Goal: Task Accomplishment & Management: Use online tool/utility

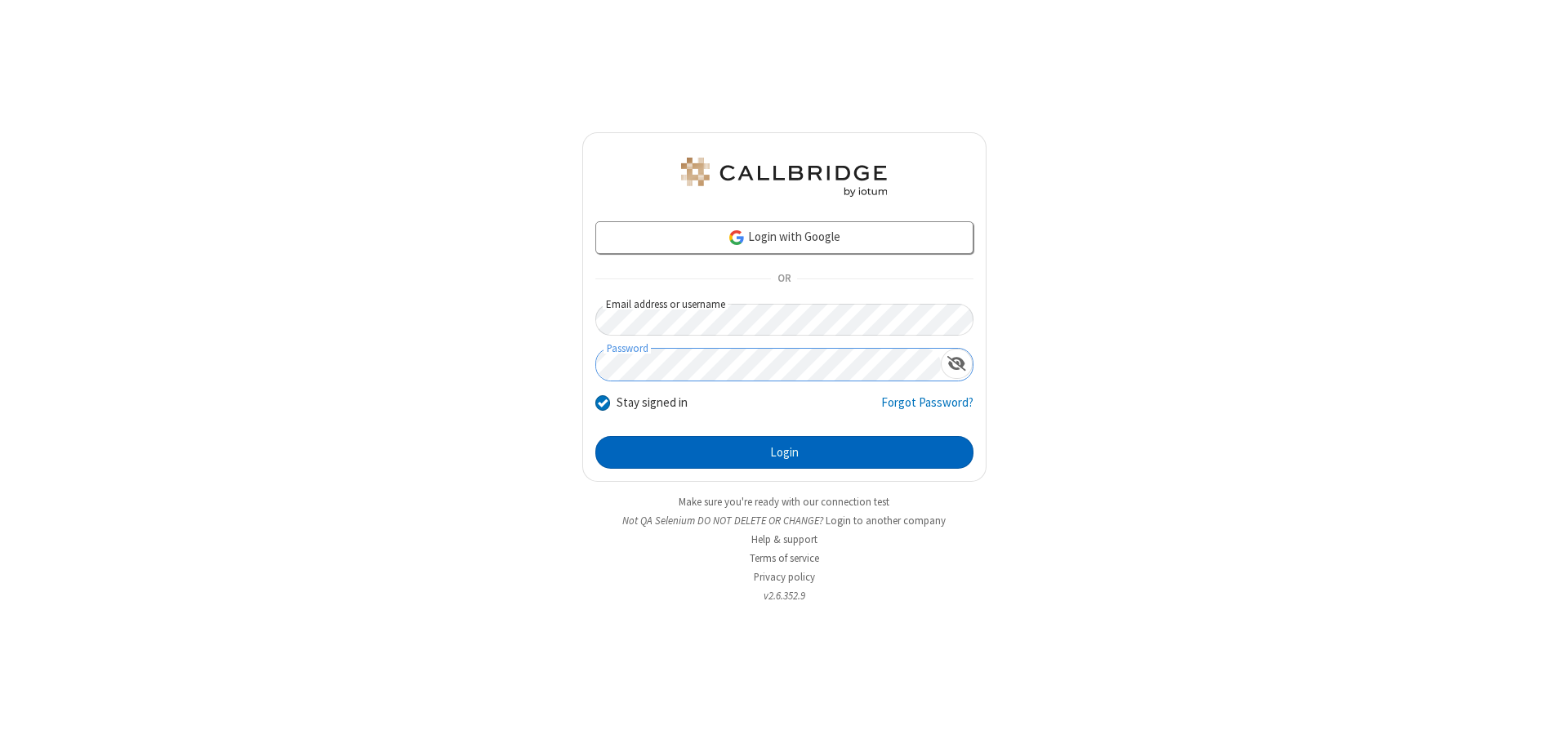
click at [784, 453] on button "Login" at bounding box center [785, 452] width 378 height 32
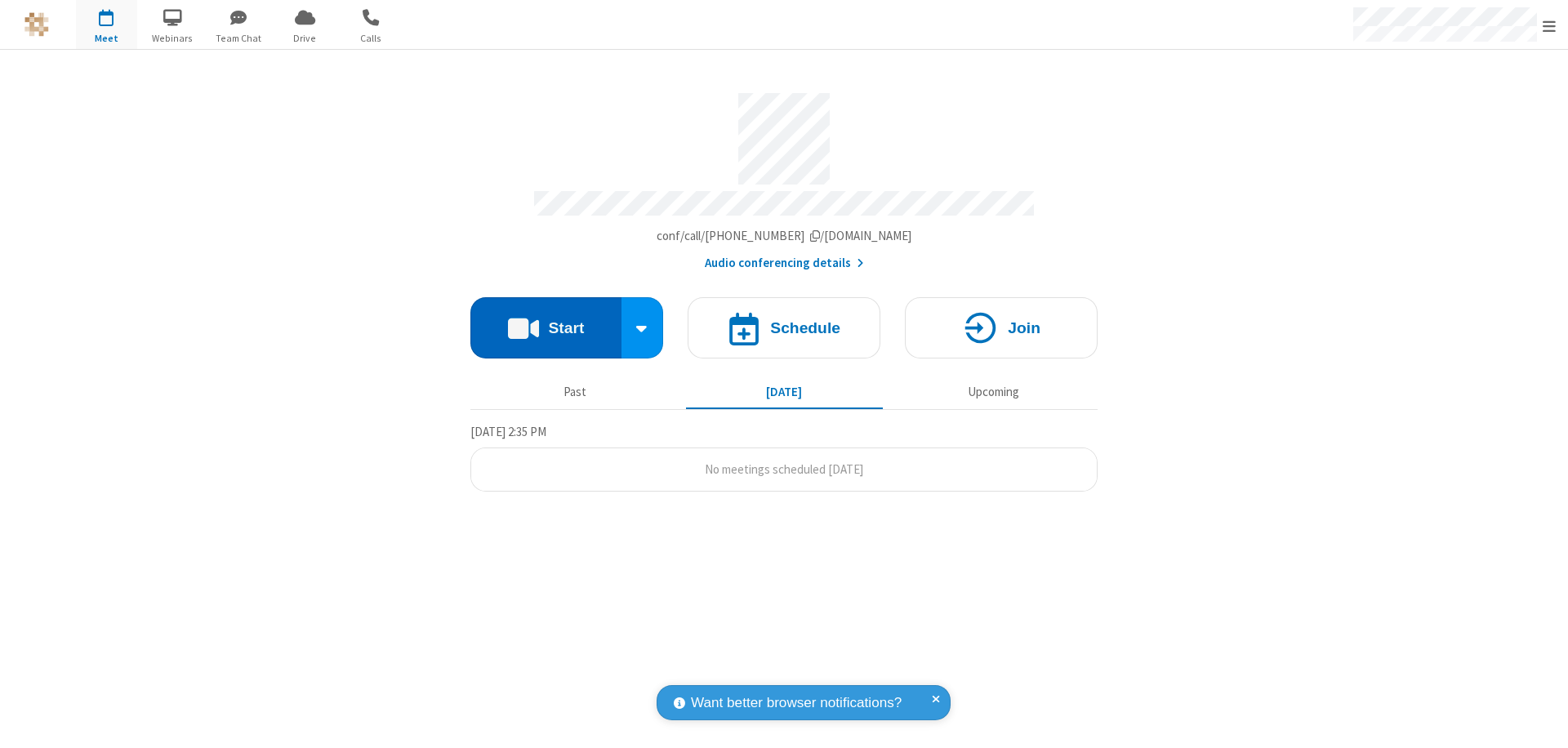
click at [546, 321] on button "Start" at bounding box center [546, 328] width 152 height 61
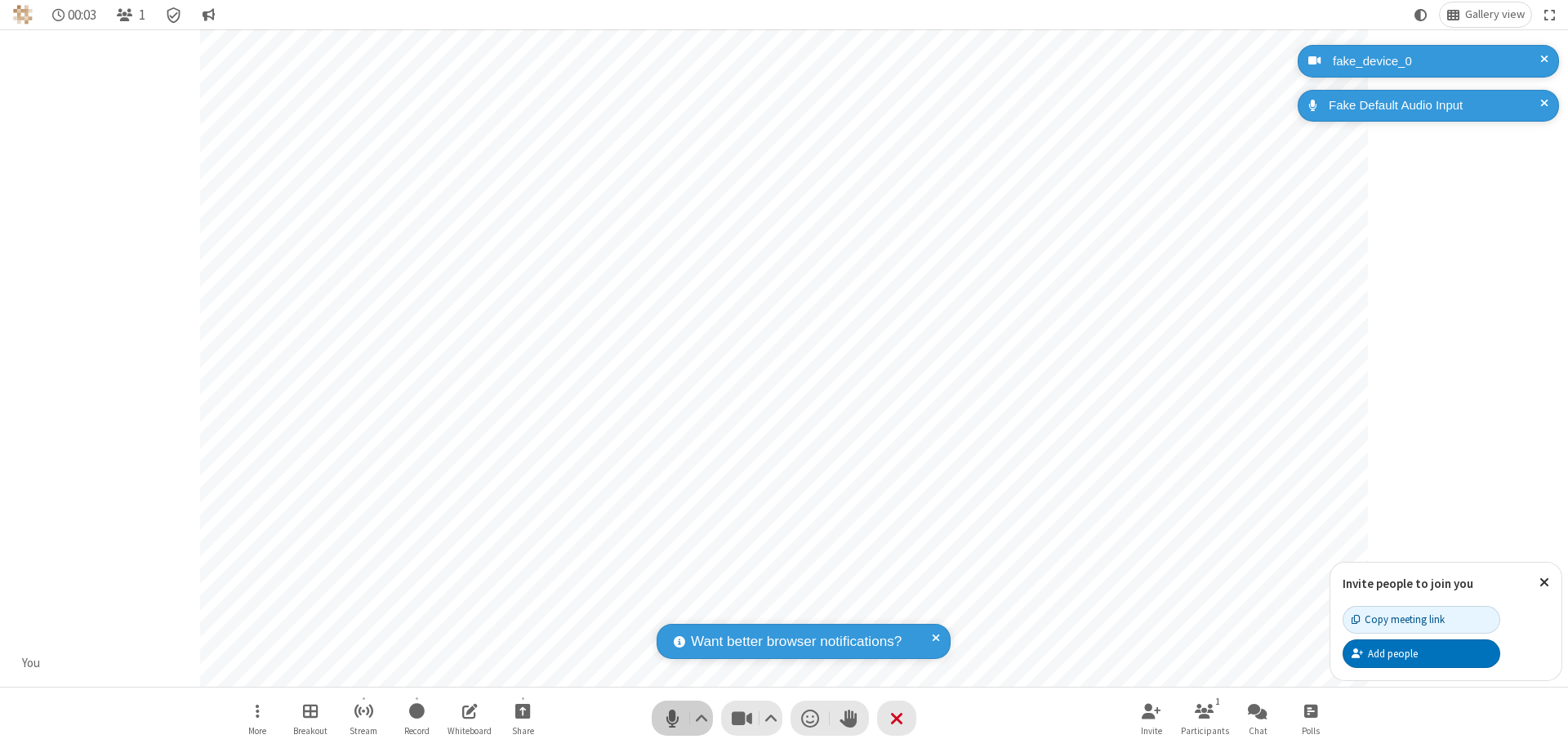
click at [672, 718] on span "Mute (⌘+Shift+A)" at bounding box center [672, 718] width 25 height 24
click at [672, 718] on span "Unmute (⌘+Shift+A)" at bounding box center [672, 718] width 25 height 24
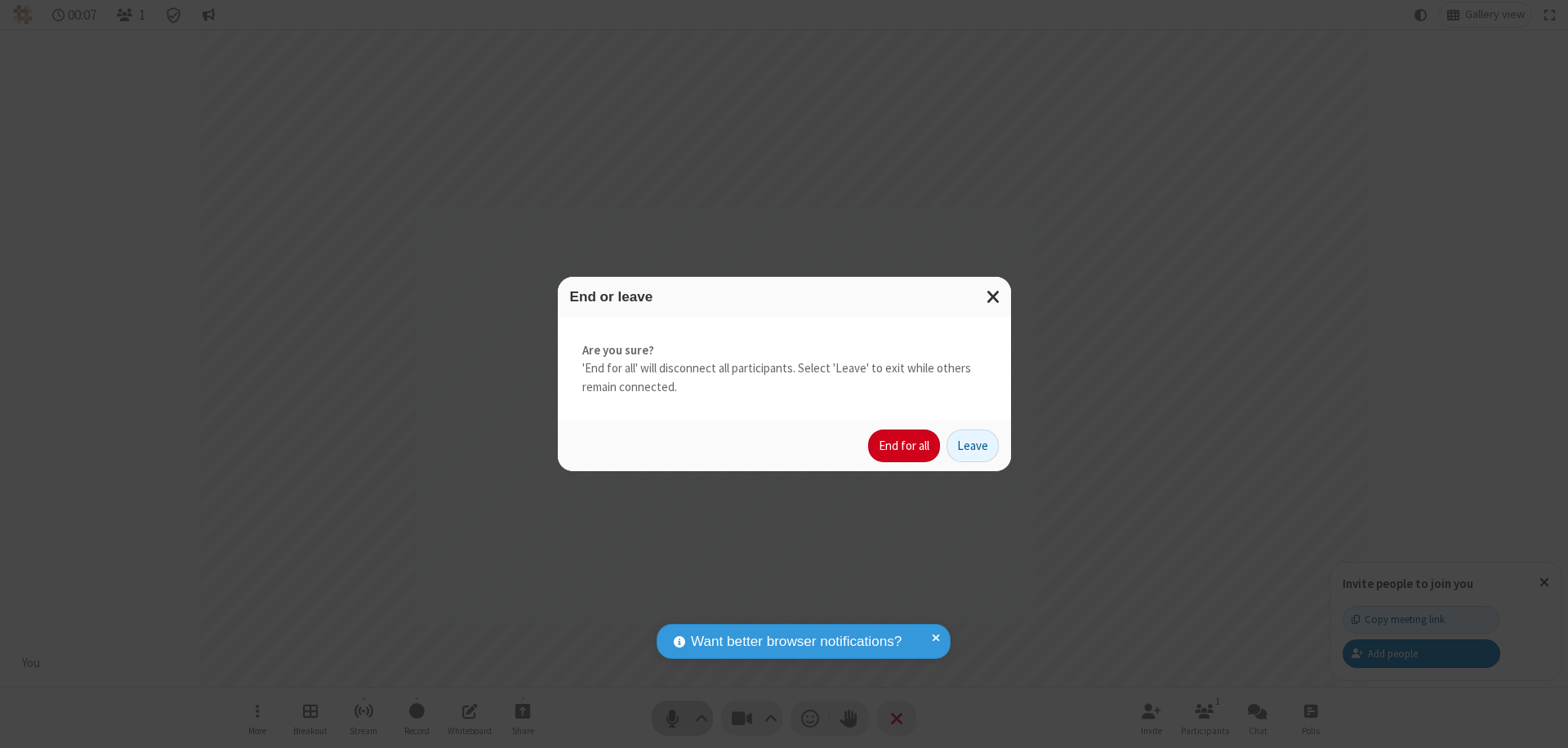
click at [905, 446] on button "End for all" at bounding box center [904, 445] width 72 height 32
